Goal: Find specific page/section: Find specific page/section

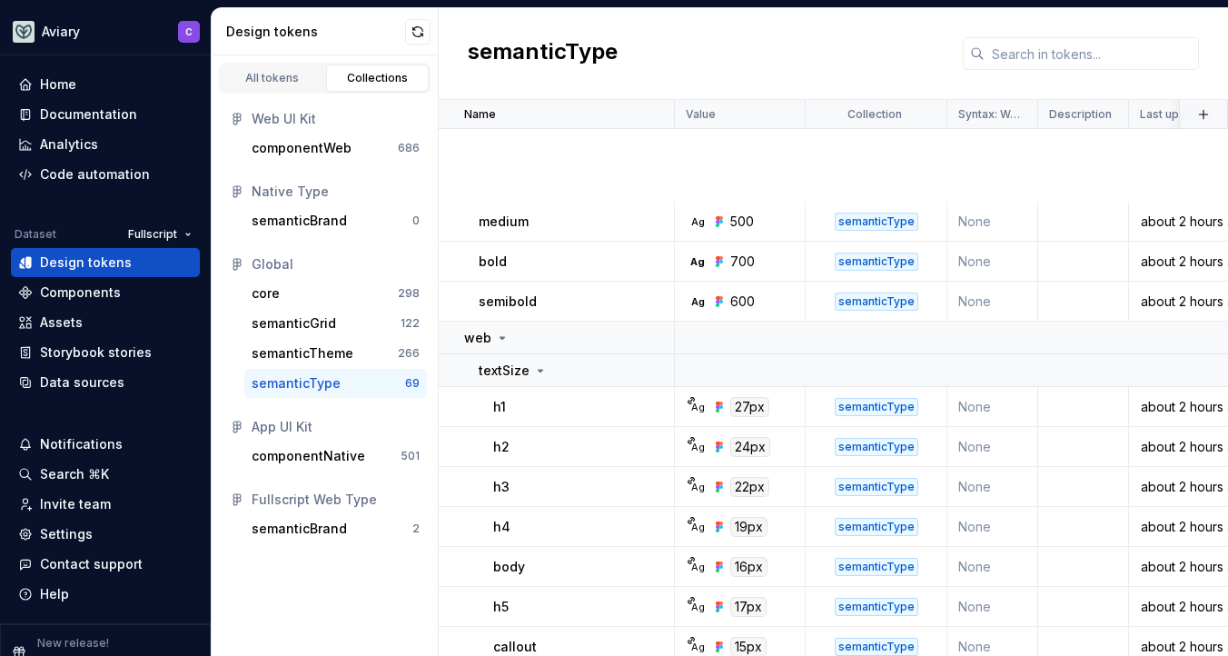
scroll to position [460, 0]
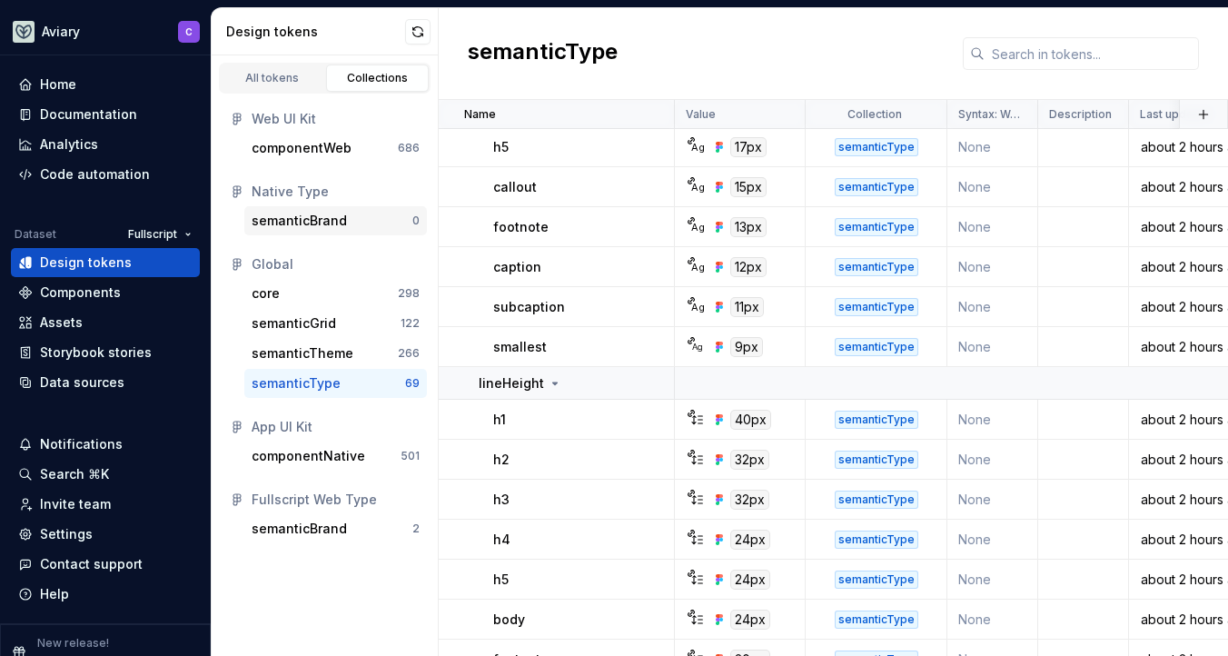
click at [315, 223] on div "semanticBrand" at bounding box center [299, 221] width 95 height 18
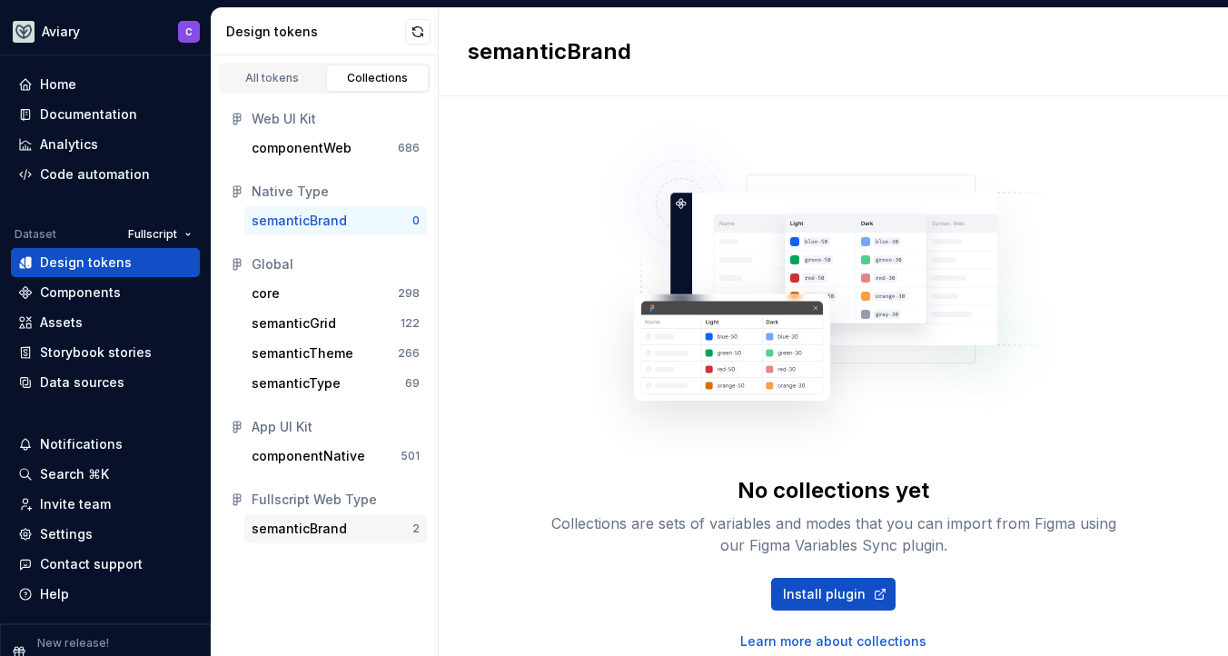
click at [296, 530] on div "semanticBrand" at bounding box center [299, 529] width 95 height 18
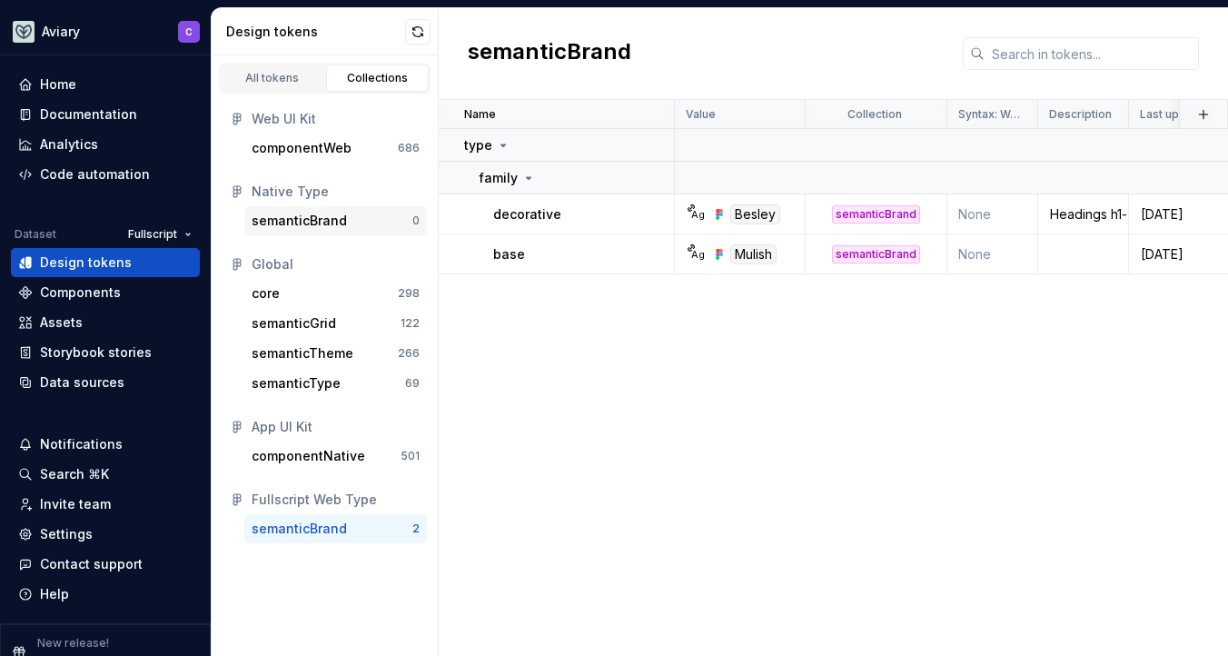
click at [334, 213] on div "semanticBrand" at bounding box center [299, 221] width 95 height 18
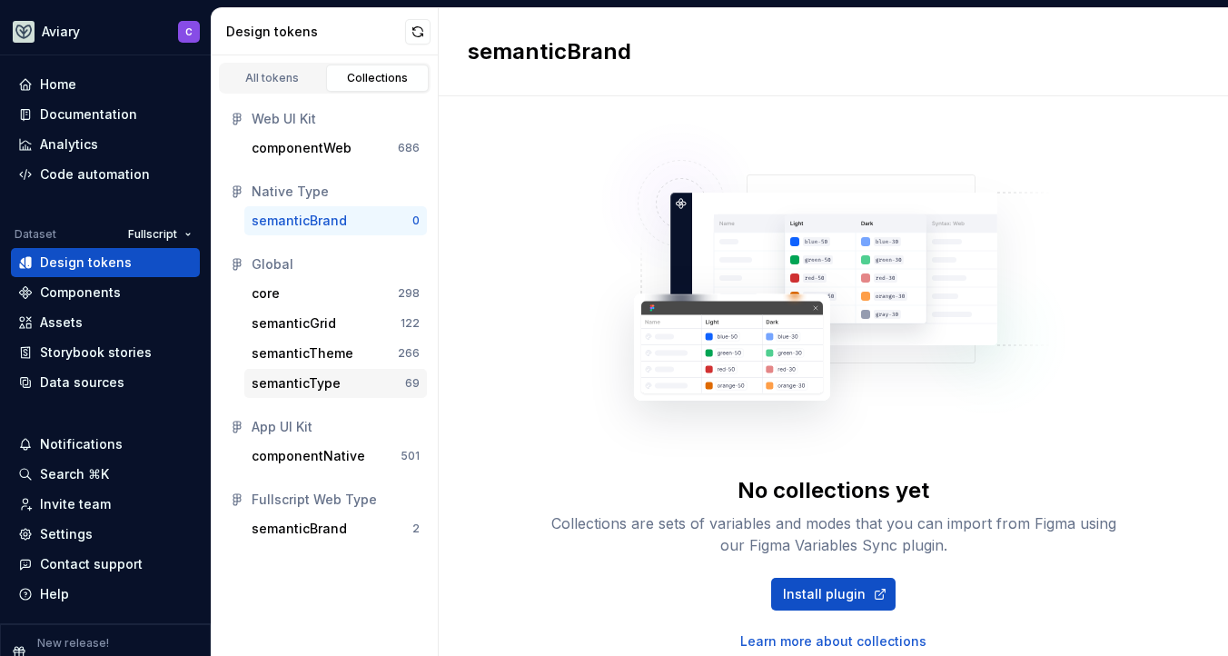
click at [304, 371] on div "semanticType 69" at bounding box center [335, 383] width 183 height 29
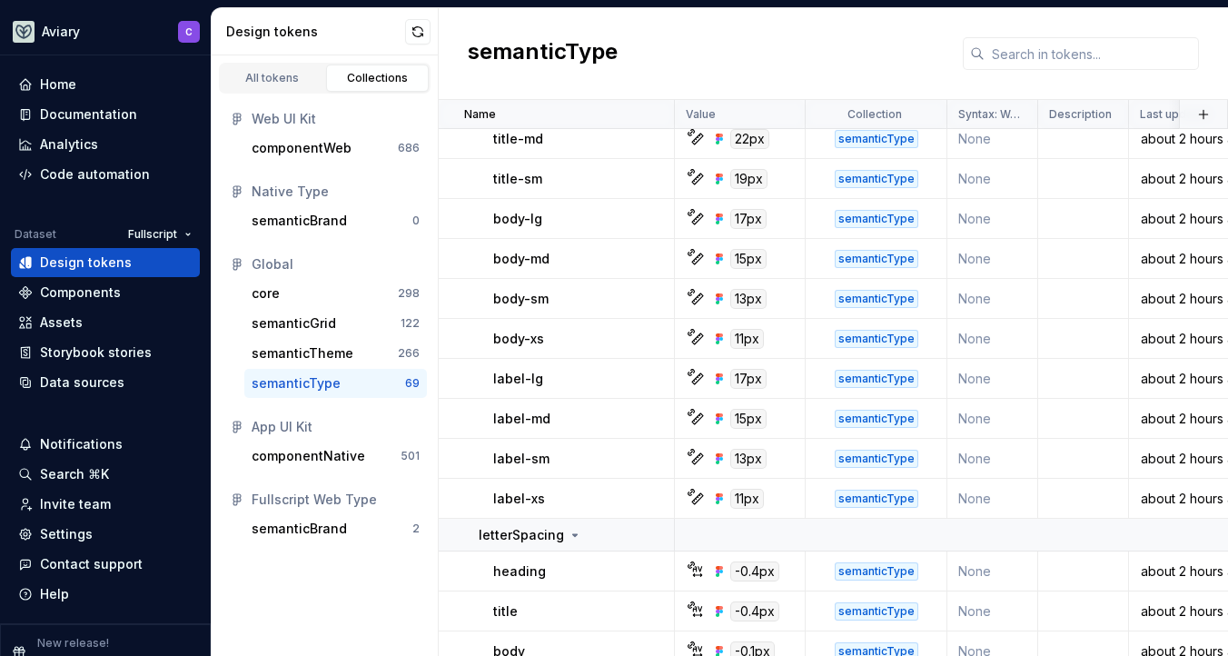
scroll to position [1704, 0]
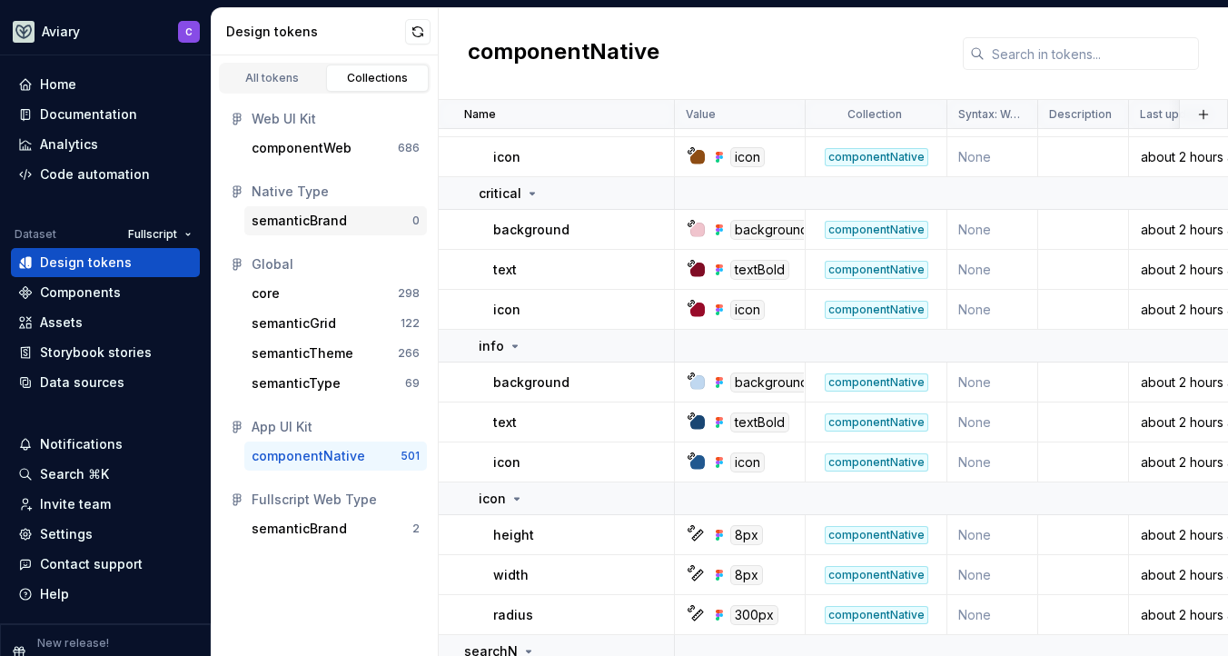
scroll to position [13645, 0]
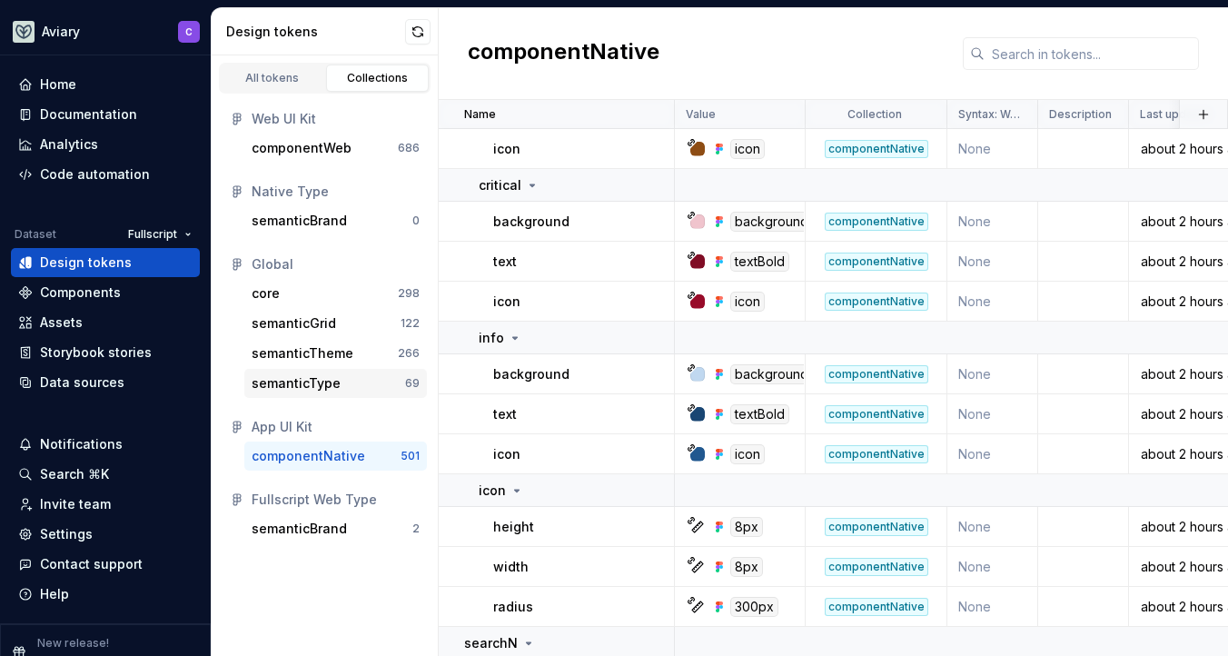
click at [328, 379] on div "semanticType" at bounding box center [296, 383] width 89 height 18
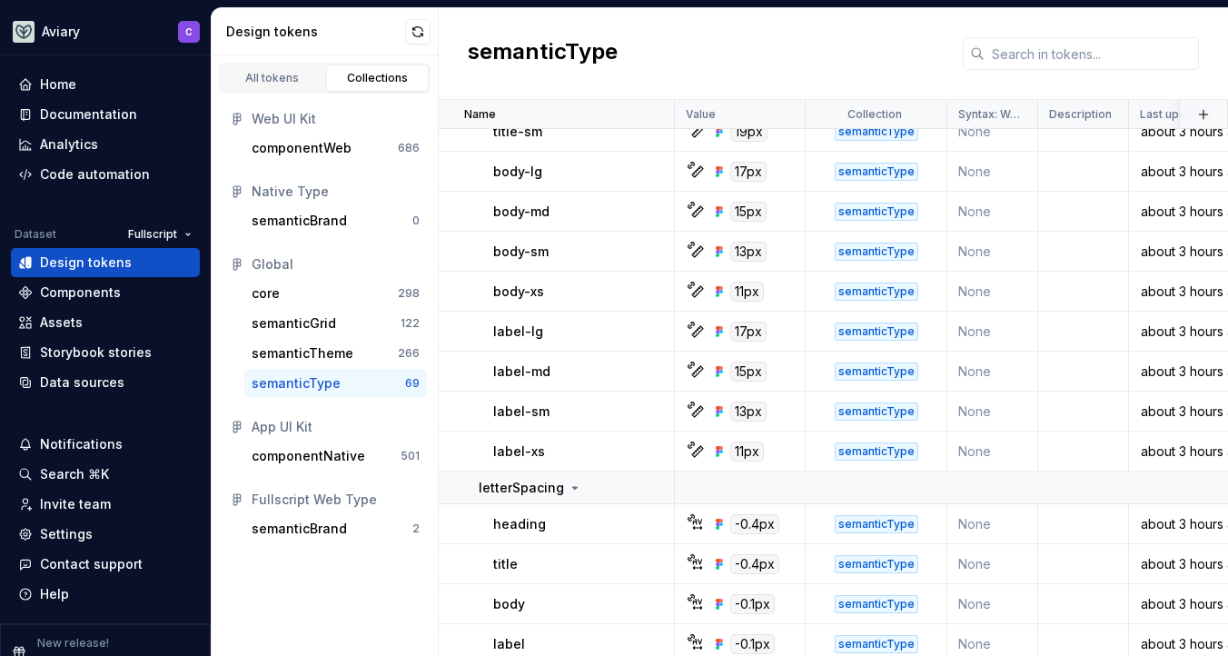
scroll to position [1954, 0]
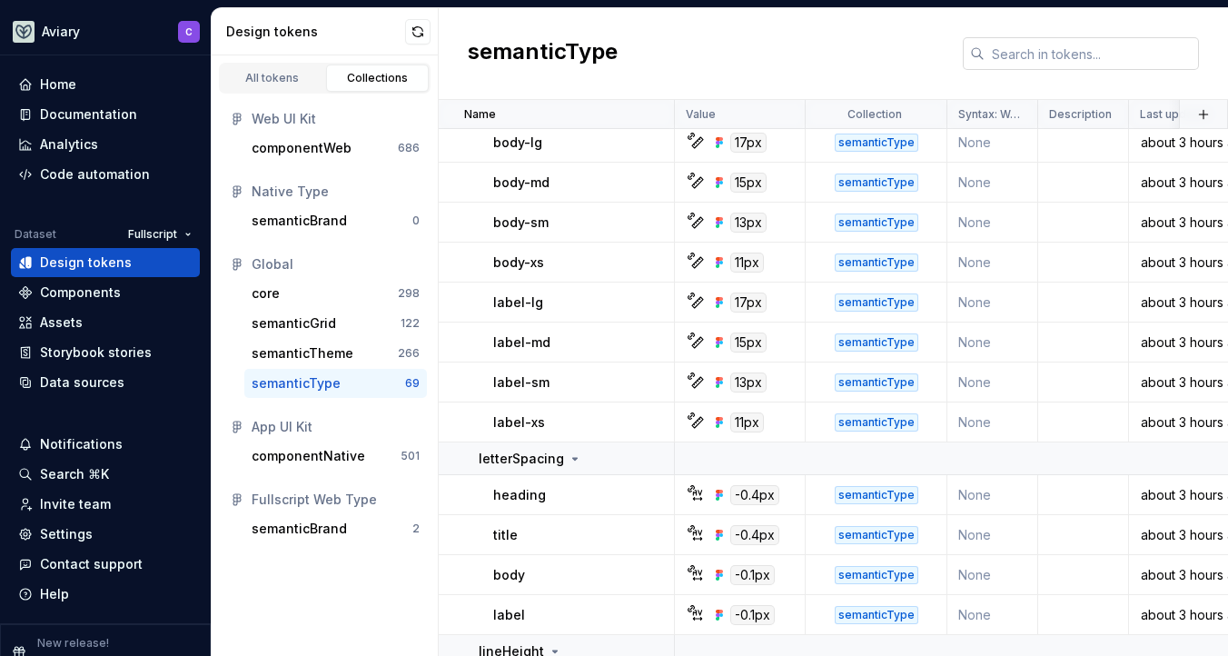
click at [1142, 45] on input "text" at bounding box center [1092, 53] width 214 height 33
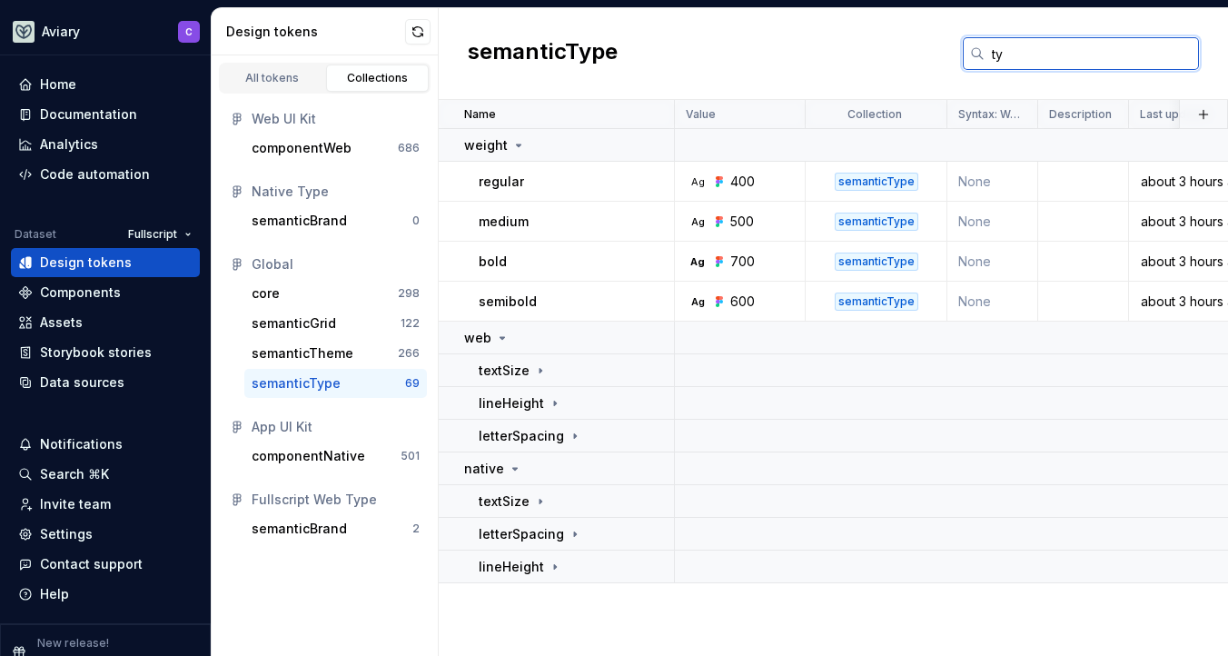
scroll to position [0, 0]
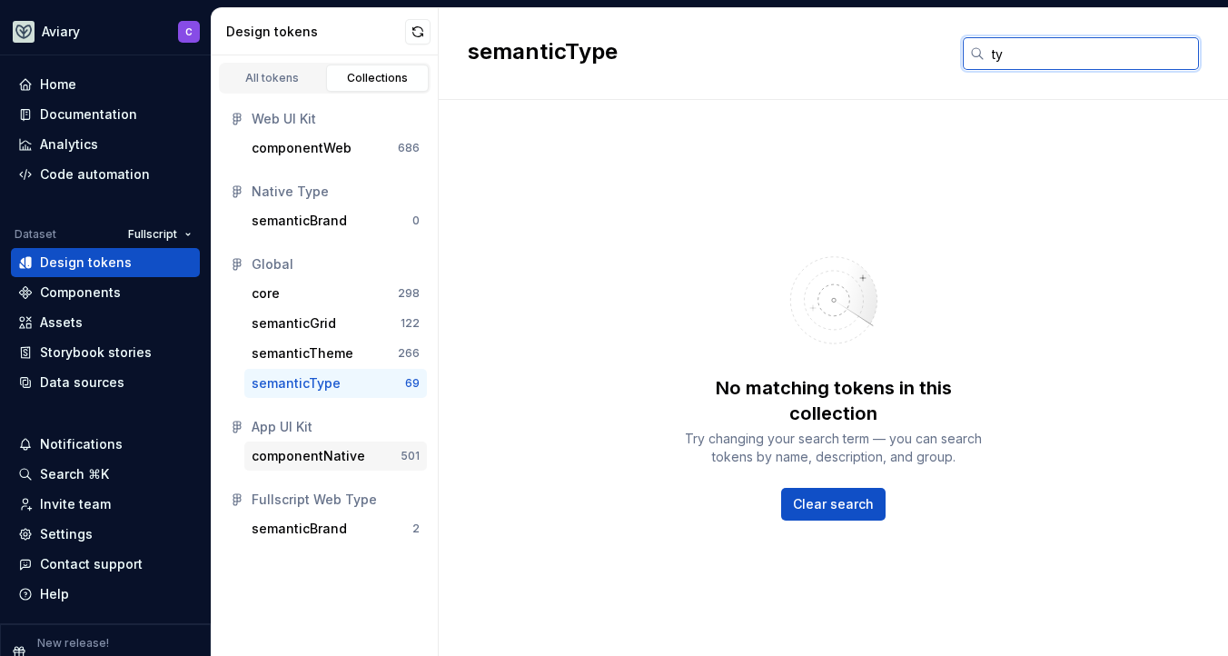
type input "ty"
click at [322, 461] on div "componentNative" at bounding box center [309, 456] width 114 height 18
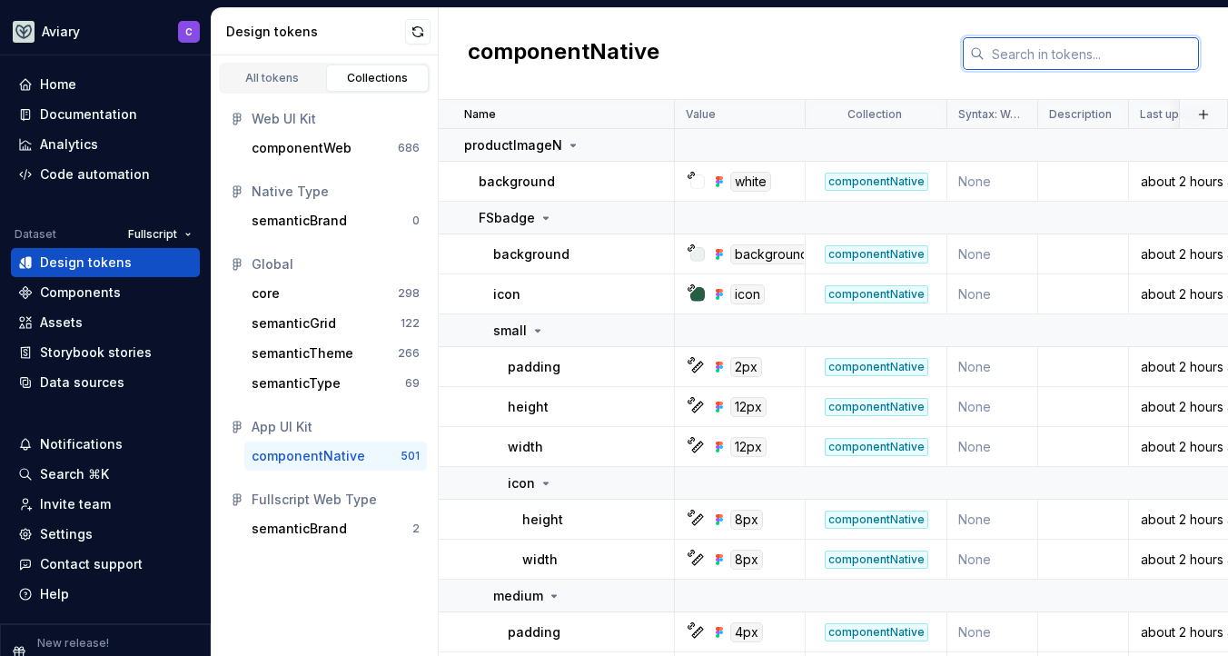
click at [1018, 54] on input "text" at bounding box center [1092, 53] width 214 height 33
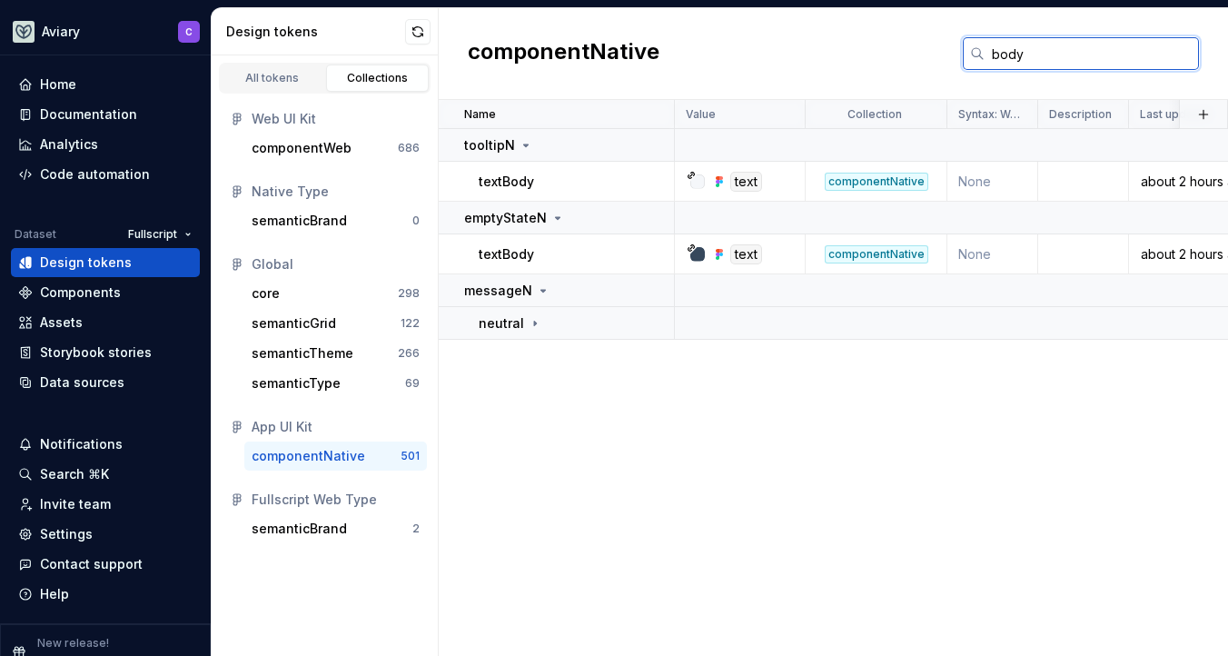
type input "body"
click at [352, 385] on div "semanticType" at bounding box center [329, 383] width 154 height 18
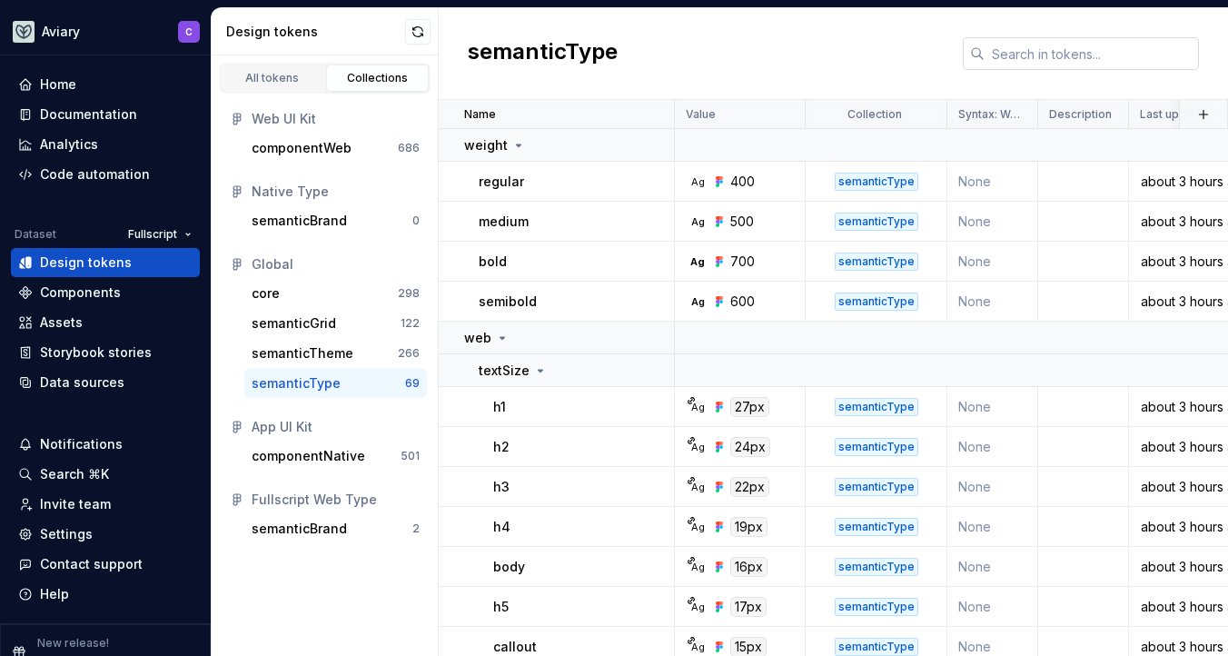
click at [1025, 55] on input "text" at bounding box center [1092, 53] width 214 height 33
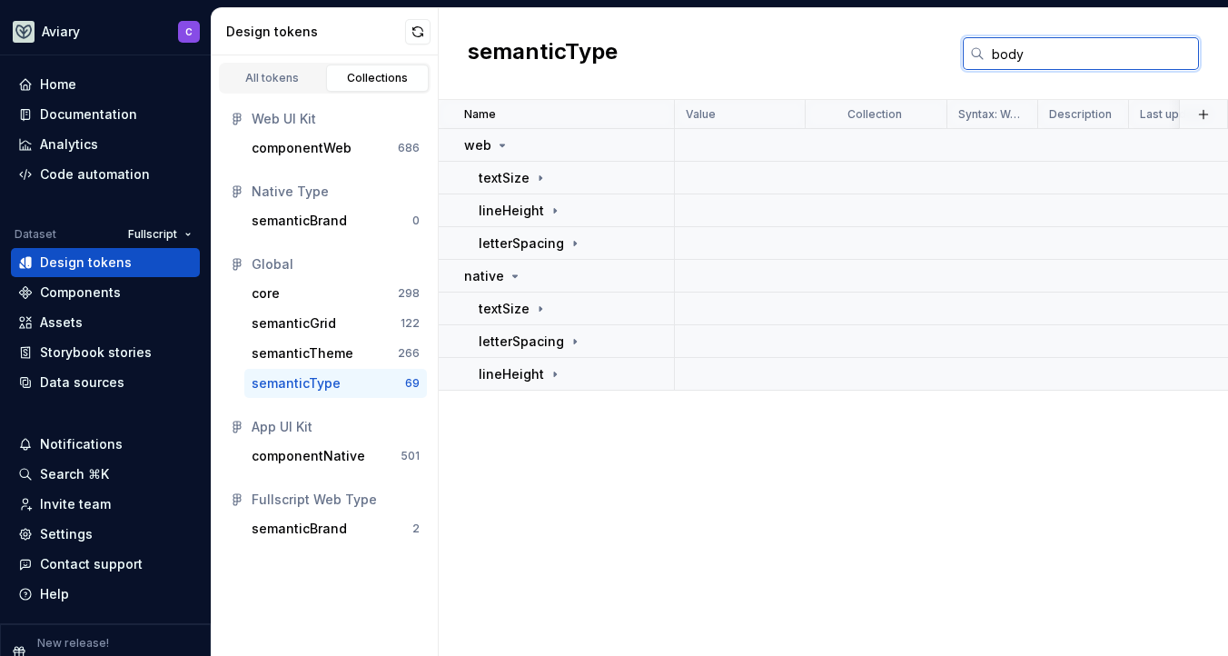
type input "body"
click at [536, 310] on icon at bounding box center [540, 309] width 15 height 15
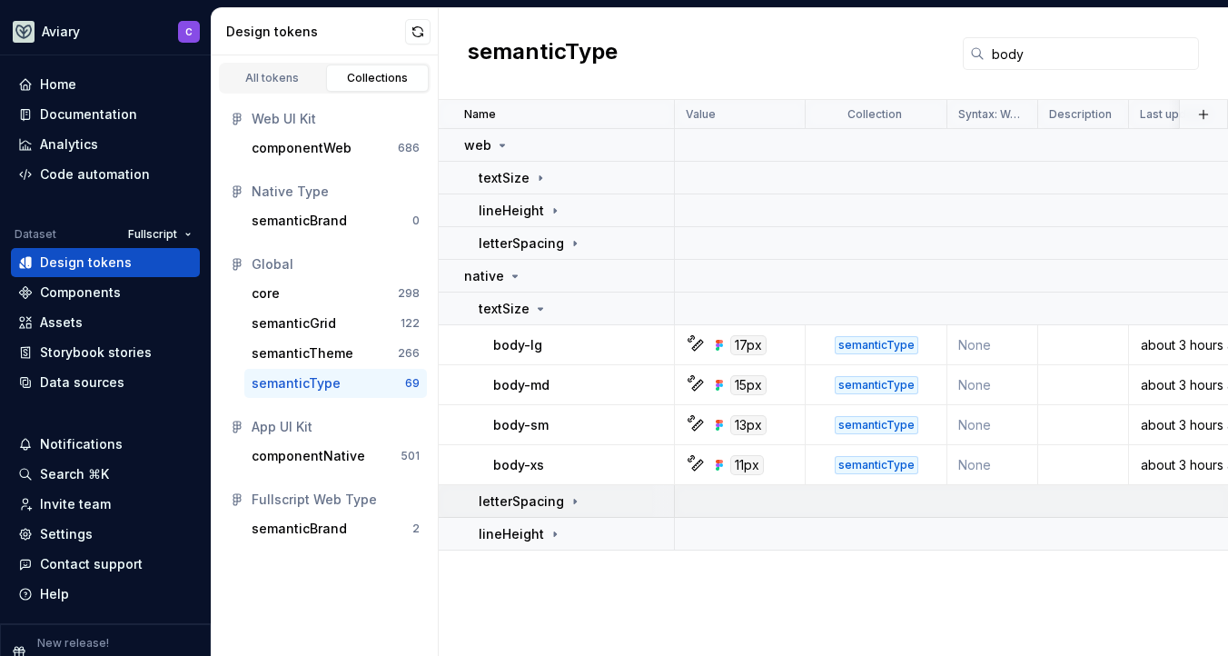
click at [568, 499] on icon at bounding box center [575, 501] width 15 height 15
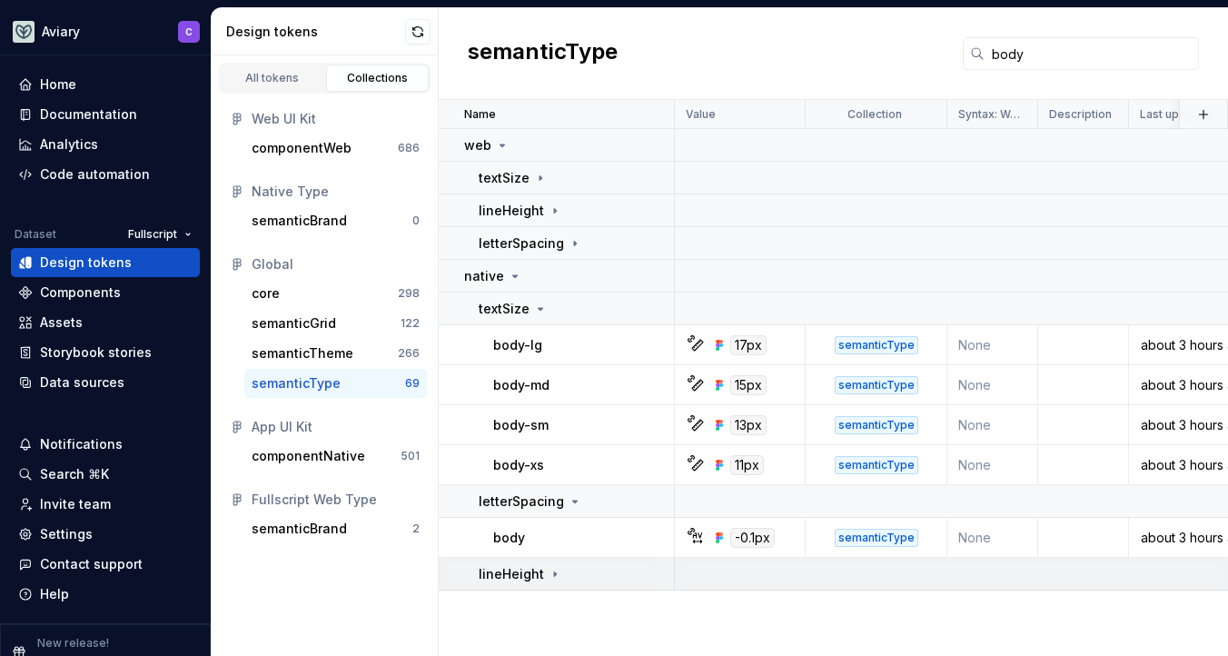
click at [553, 570] on icon at bounding box center [555, 574] width 15 height 15
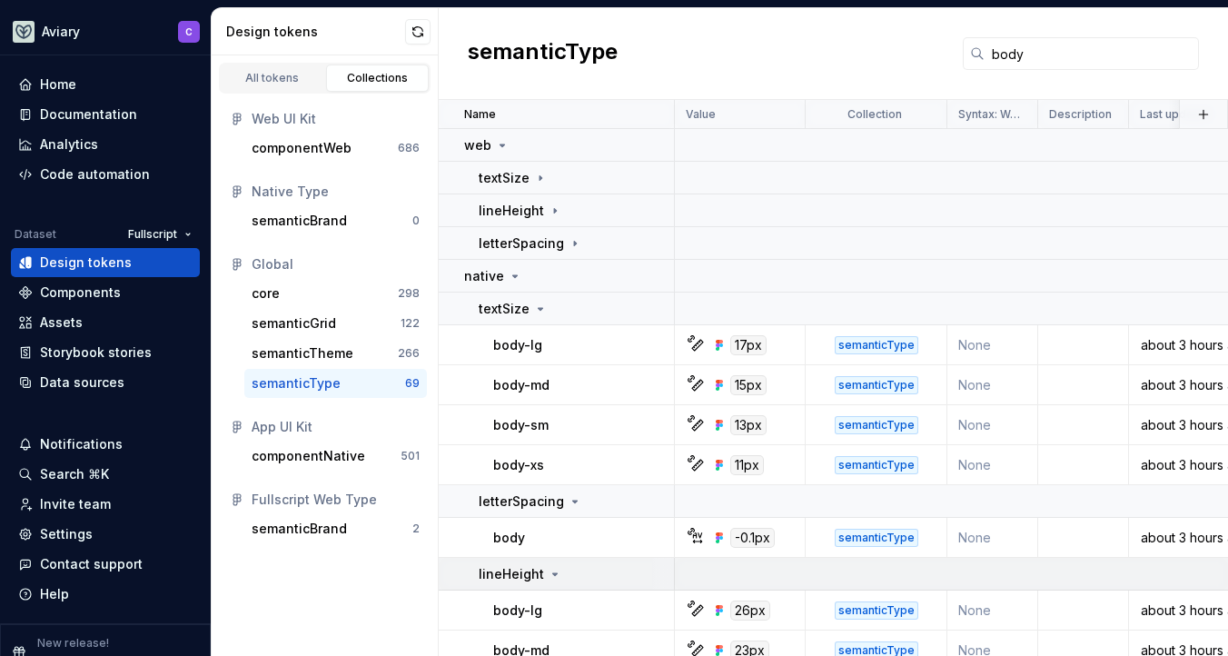
scroll to position [94, 0]
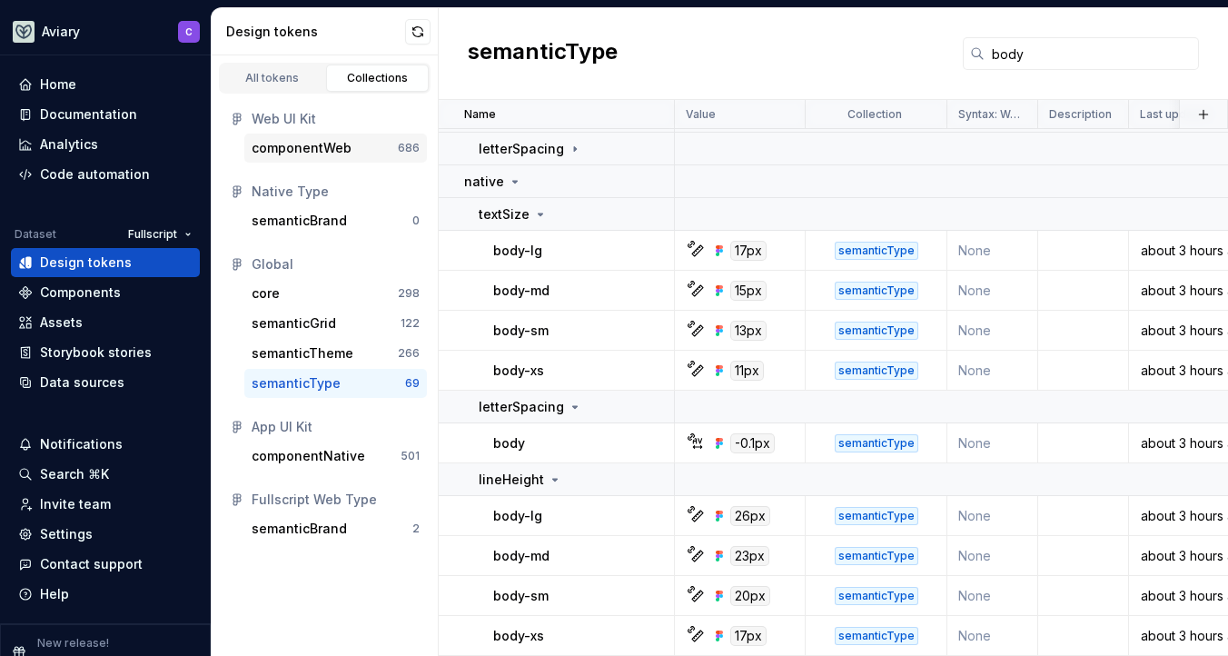
click at [331, 143] on div "componentWeb" at bounding box center [302, 148] width 100 height 18
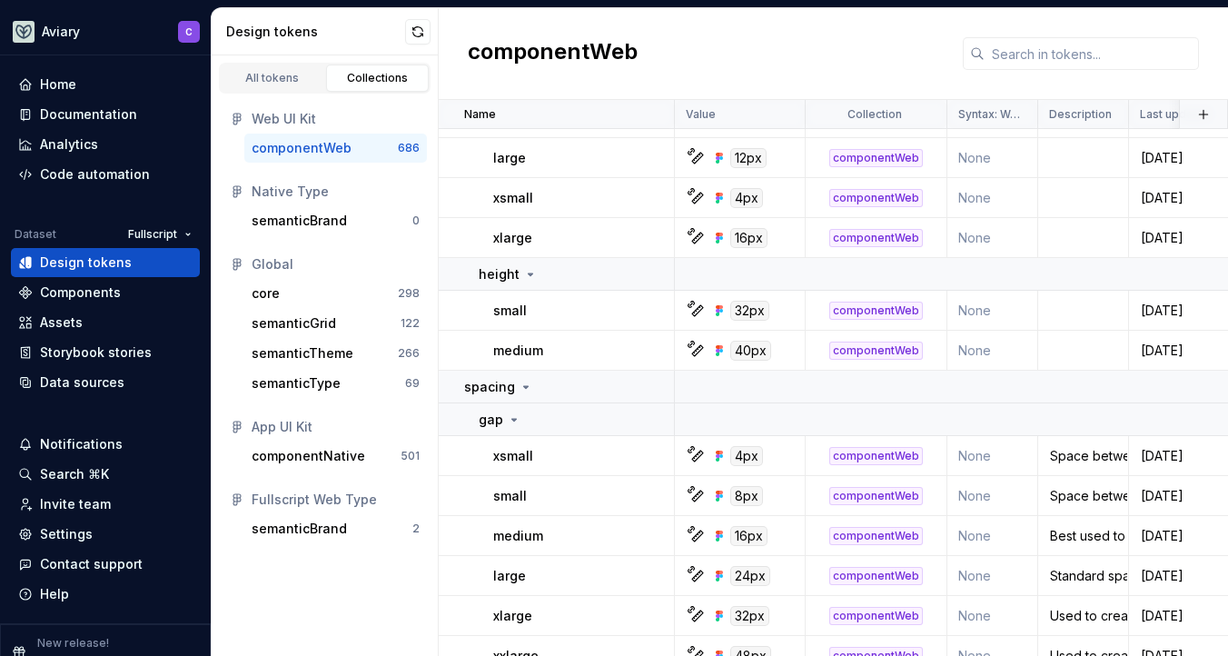
scroll to position [34873, 0]
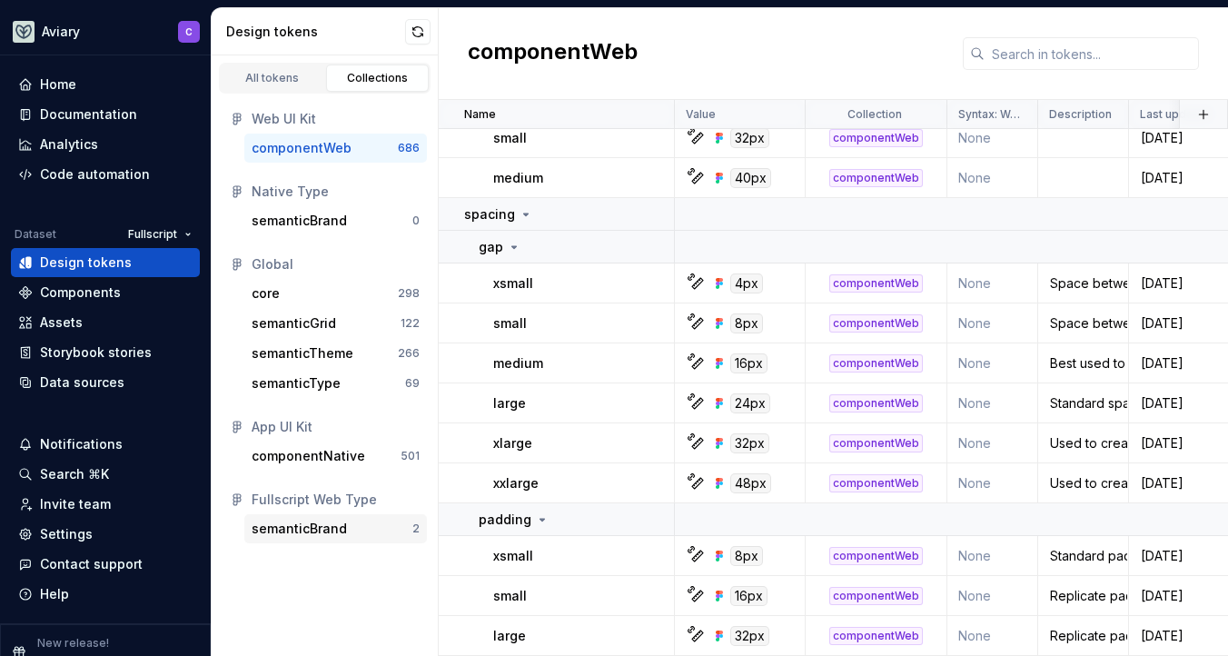
click at [319, 518] on div "semanticBrand 2" at bounding box center [335, 528] width 183 height 29
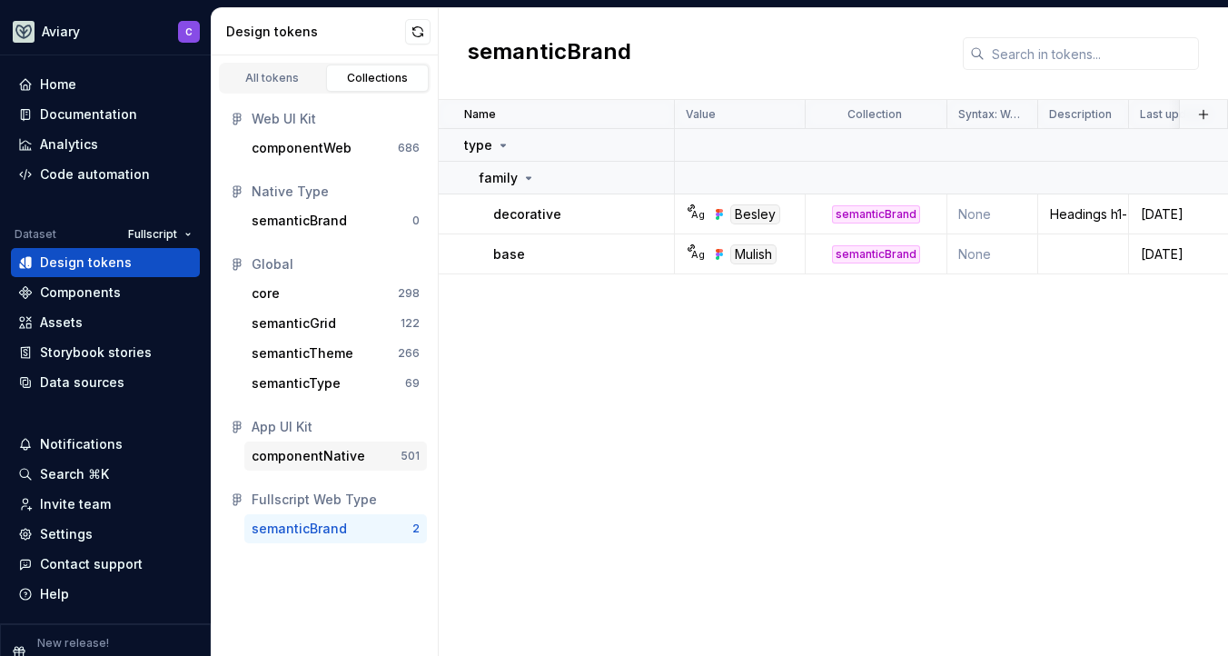
click at [318, 443] on div "componentNative 501" at bounding box center [335, 455] width 183 height 29
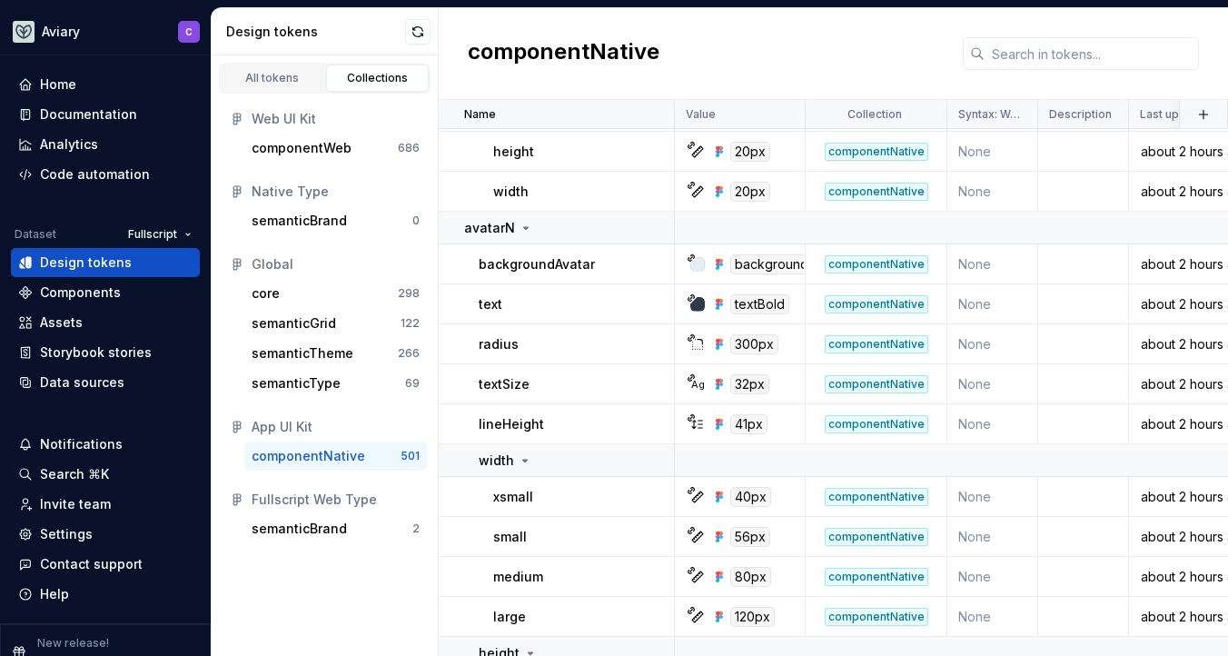
scroll to position [2162, 0]
